Goal: Check status

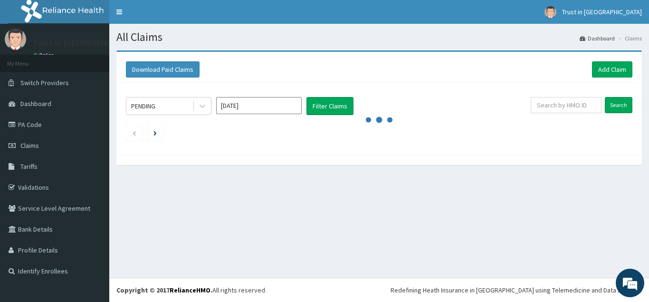
click at [201, 108] on icon at bounding box center [202, 105] width 9 height 9
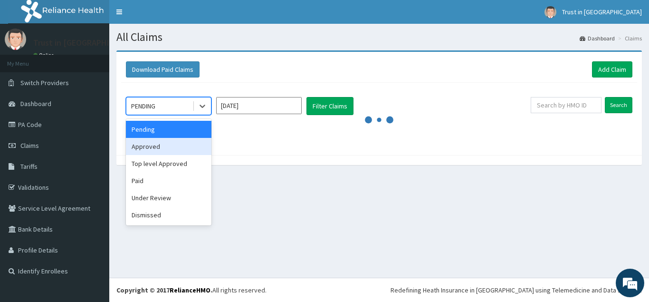
click at [149, 148] on div "Approved" at bounding box center [168, 146] width 85 height 17
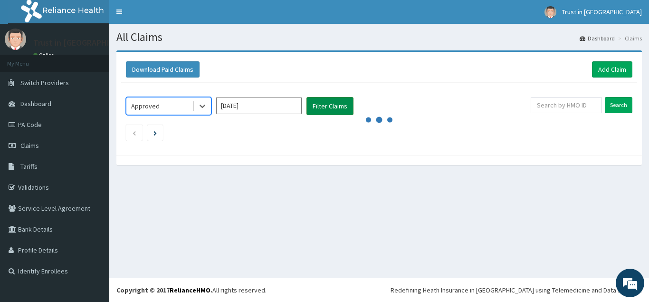
click at [326, 104] on button "Filter Claims" at bounding box center [329, 106] width 47 height 18
